Goal: Book appointment/travel/reservation

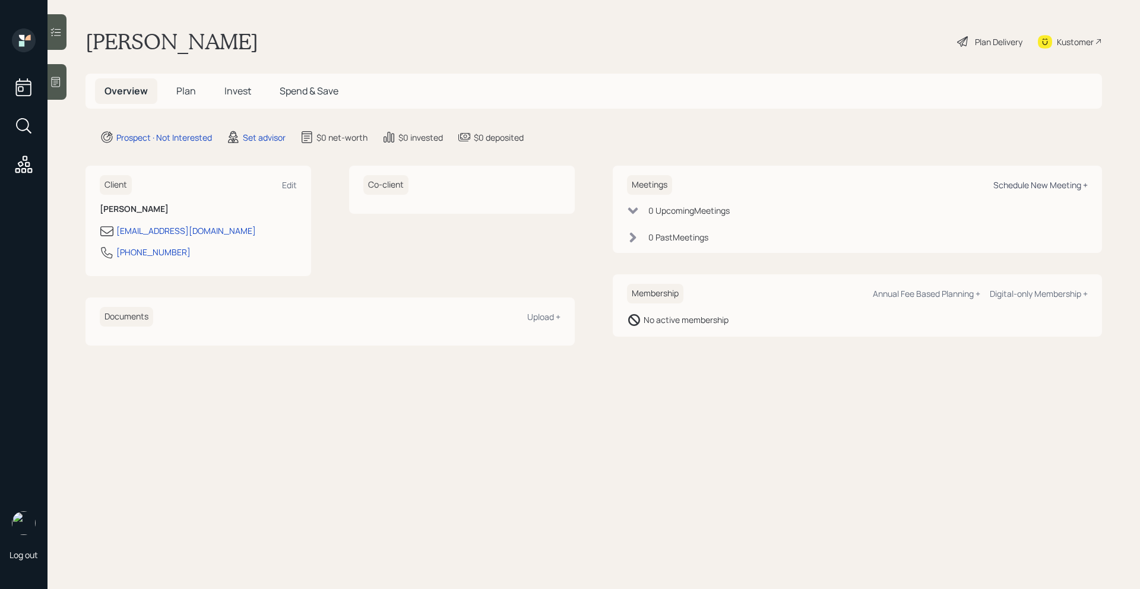
click at [1030, 190] on div "Schedule New Meeting +" at bounding box center [1040, 184] width 94 height 11
select select "round-[PERSON_NAME]"
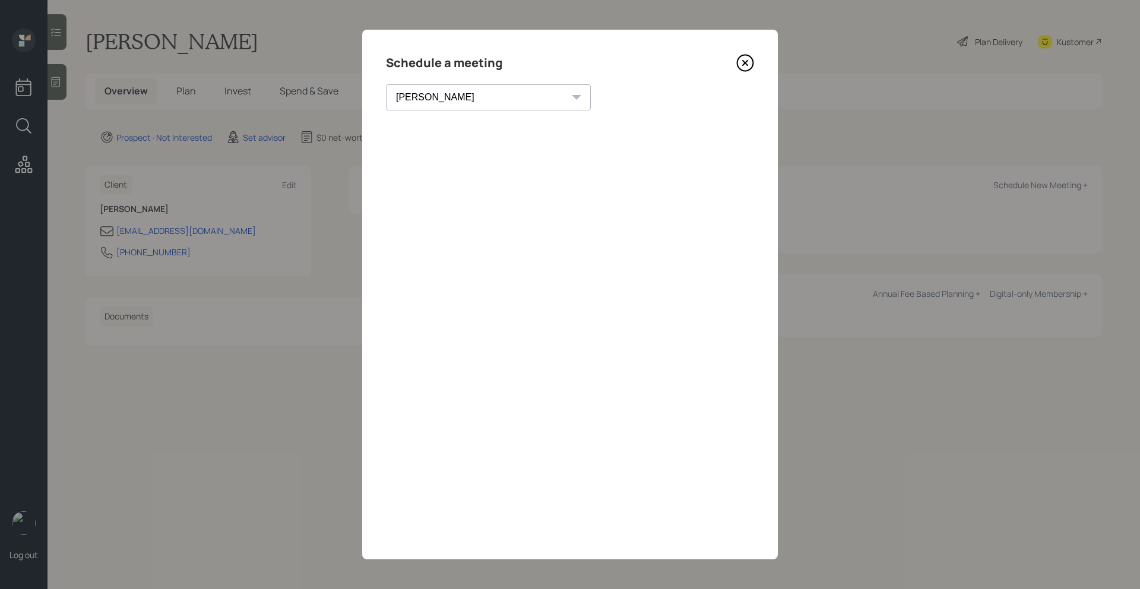
click at [744, 59] on icon at bounding box center [745, 63] width 18 height 18
